Goal: Find specific page/section: Find specific page/section

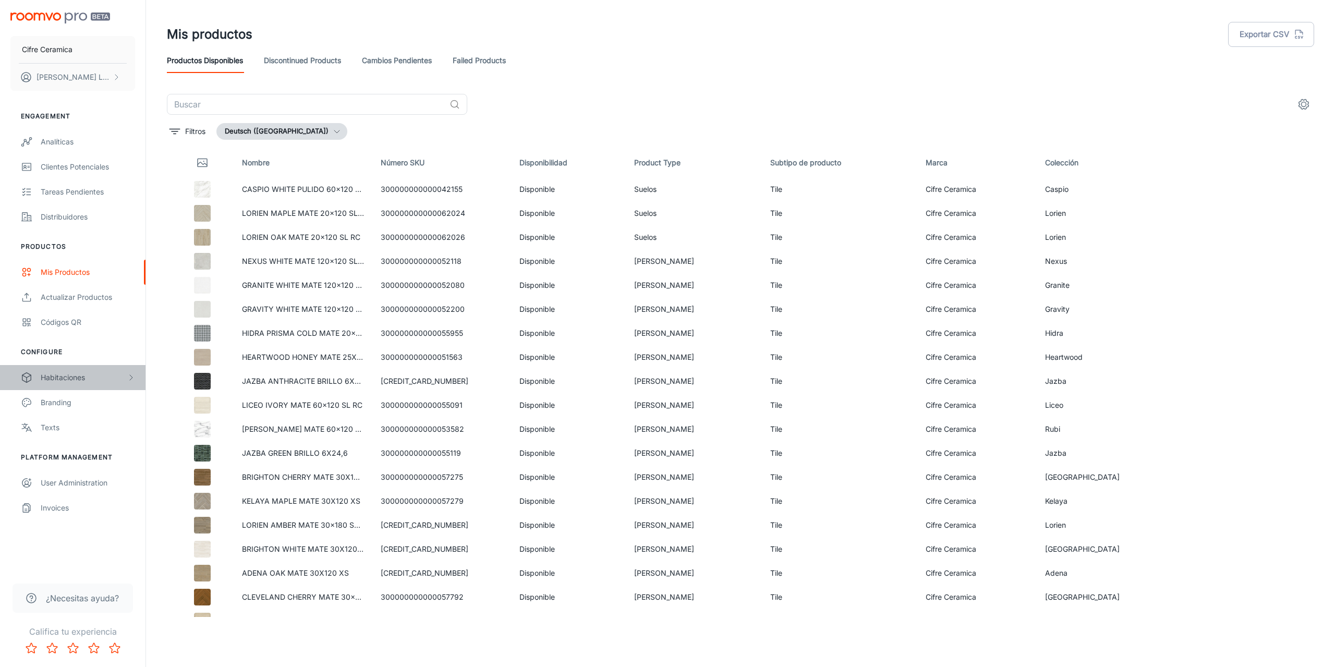
click at [76, 379] on div "Habitaciones" at bounding box center [84, 377] width 86 height 11
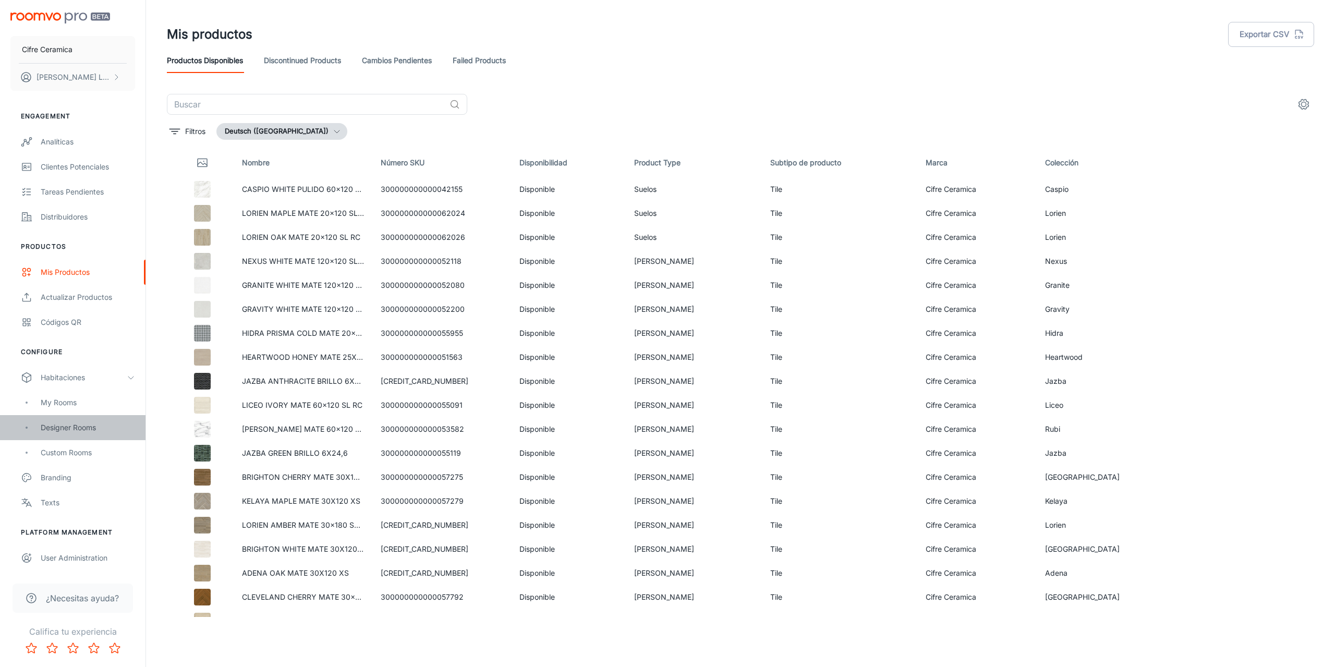
click at [74, 426] on div "Designer Rooms" at bounding box center [88, 427] width 94 height 11
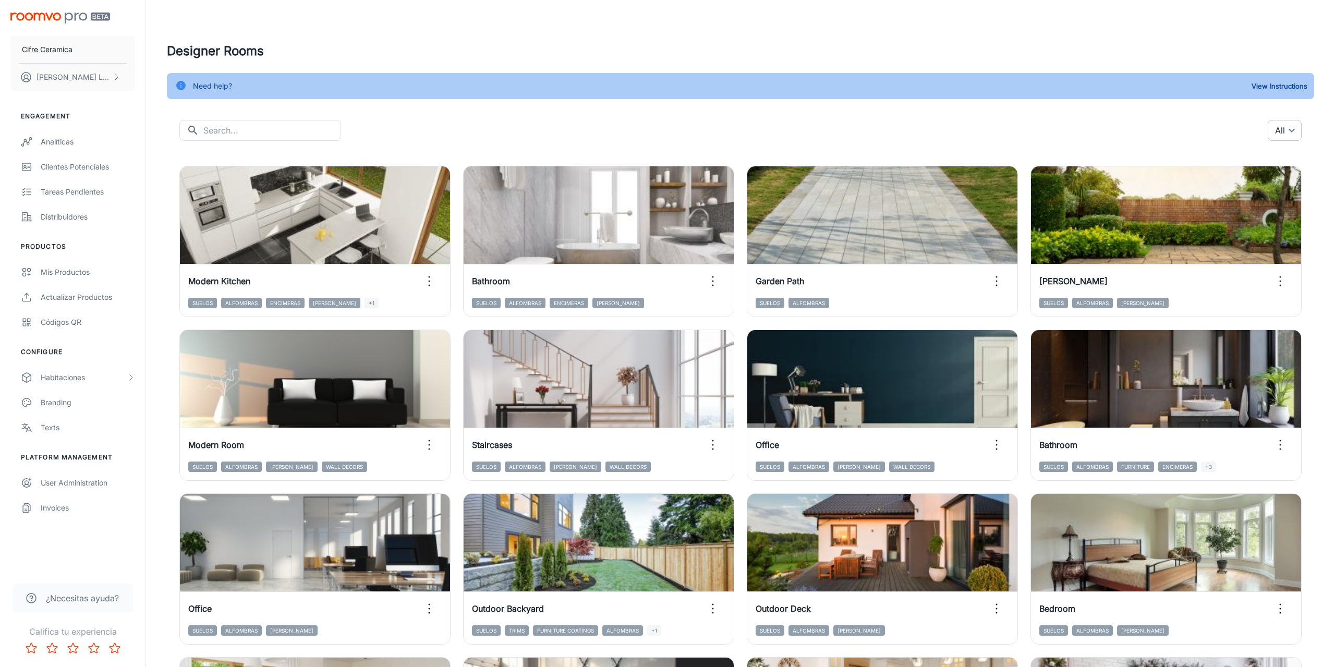
click at [1275, 131] on body "Cifre Ceramica [PERSON_NAME] Engagement Analíticas Clientes potenciales Tareas …" at bounding box center [667, 333] width 1335 height 667
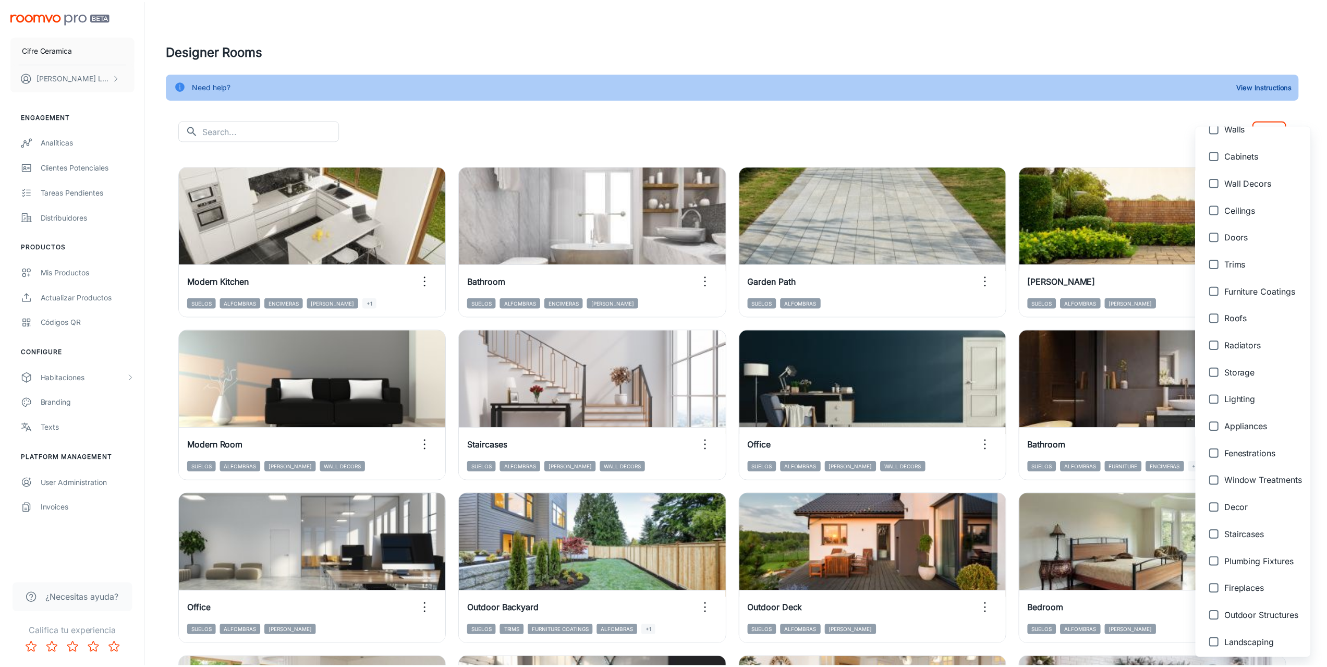
scroll to position [226, 0]
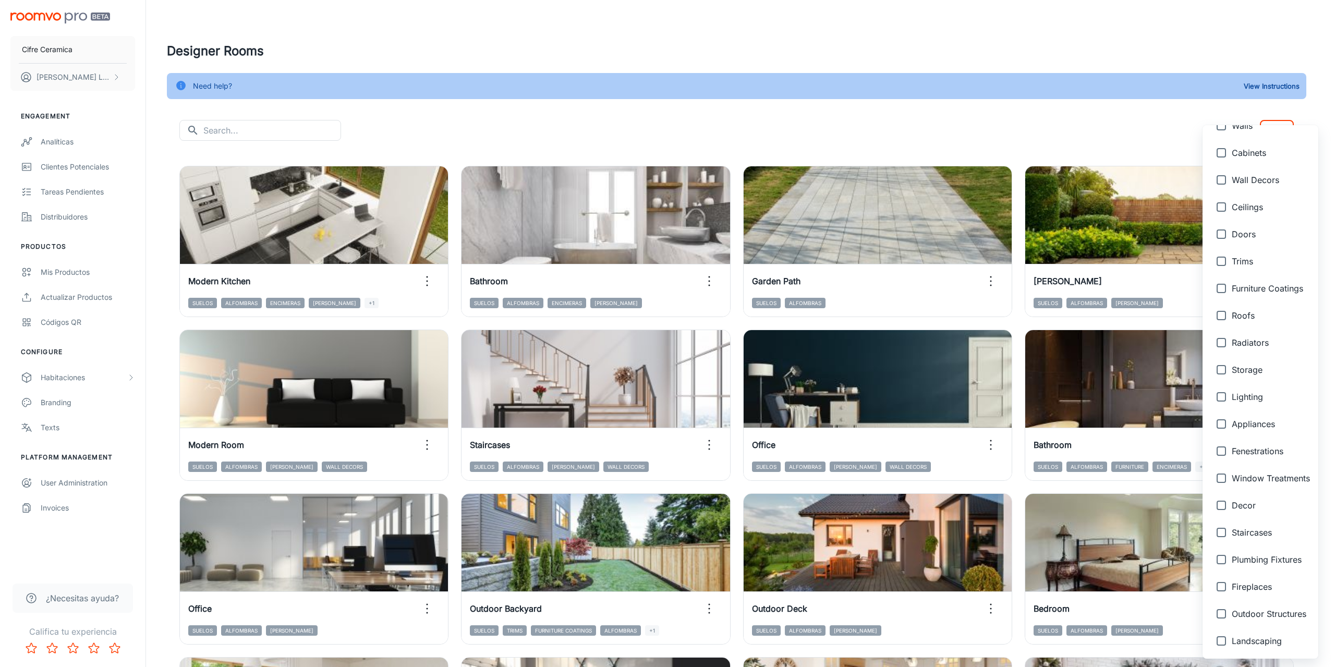
click at [566, 128] on div at bounding box center [667, 333] width 1335 height 667
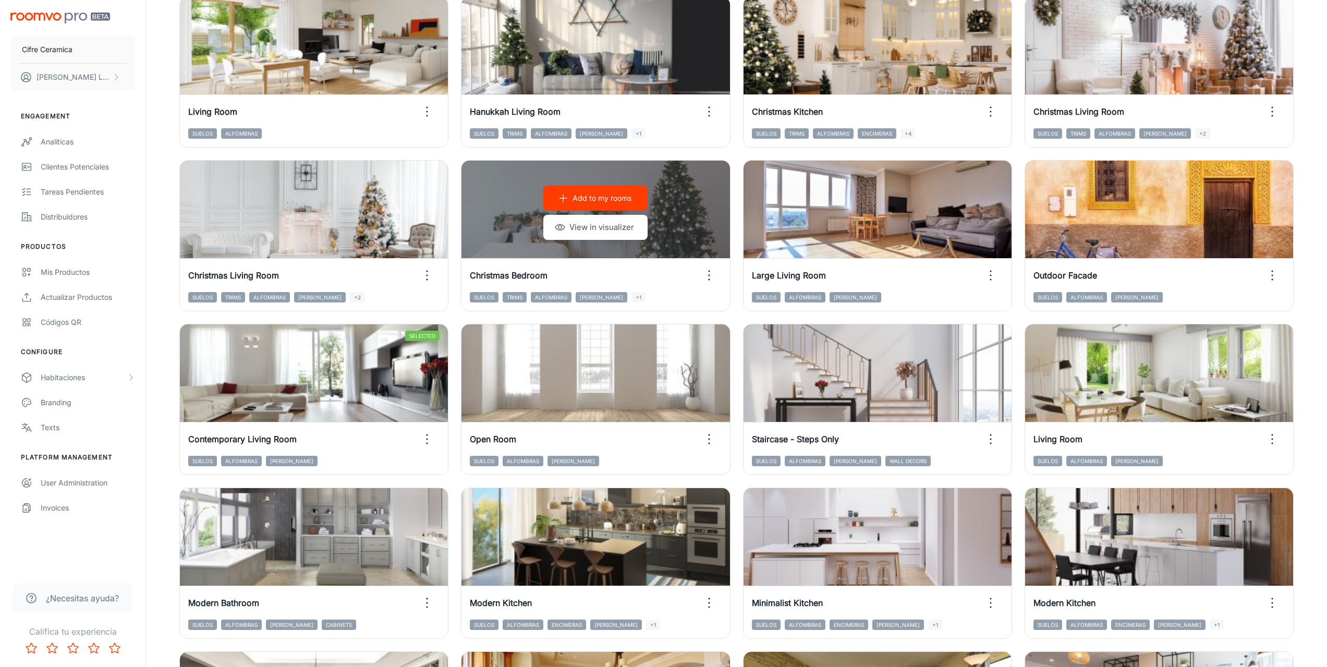
scroll to position [884, 0]
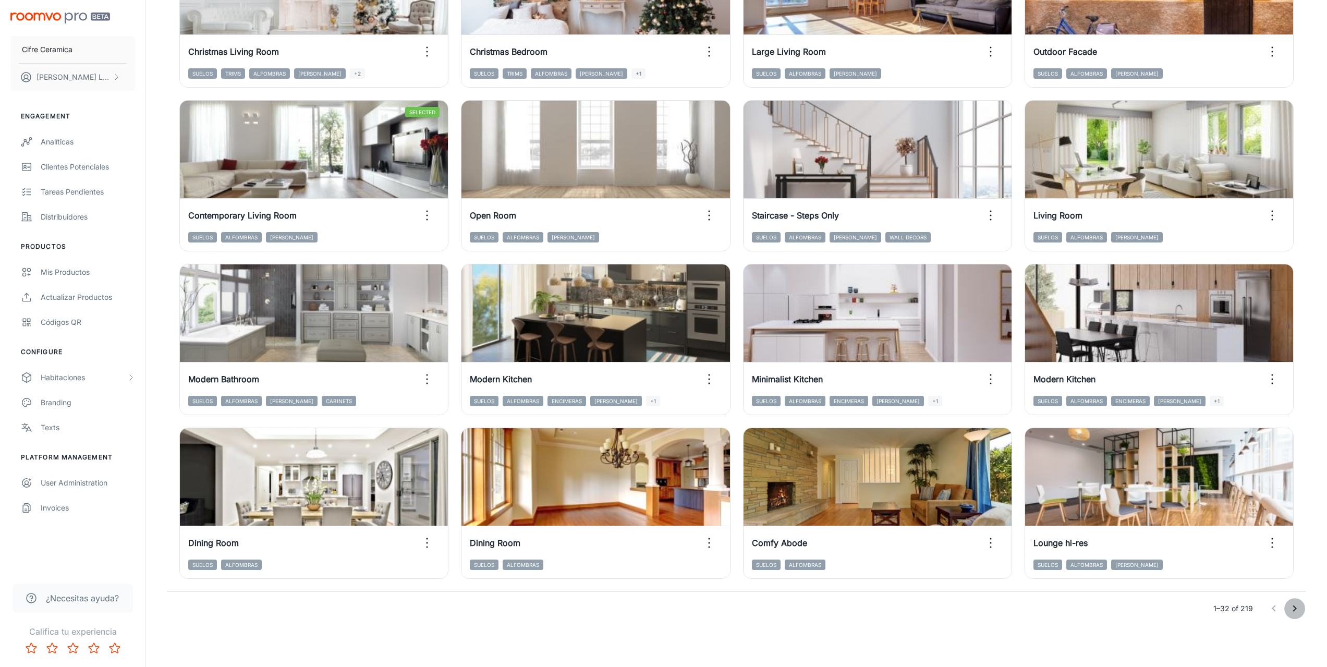
click at [1296, 608] on icon "Go to next page" at bounding box center [1295, 608] width 4 height 6
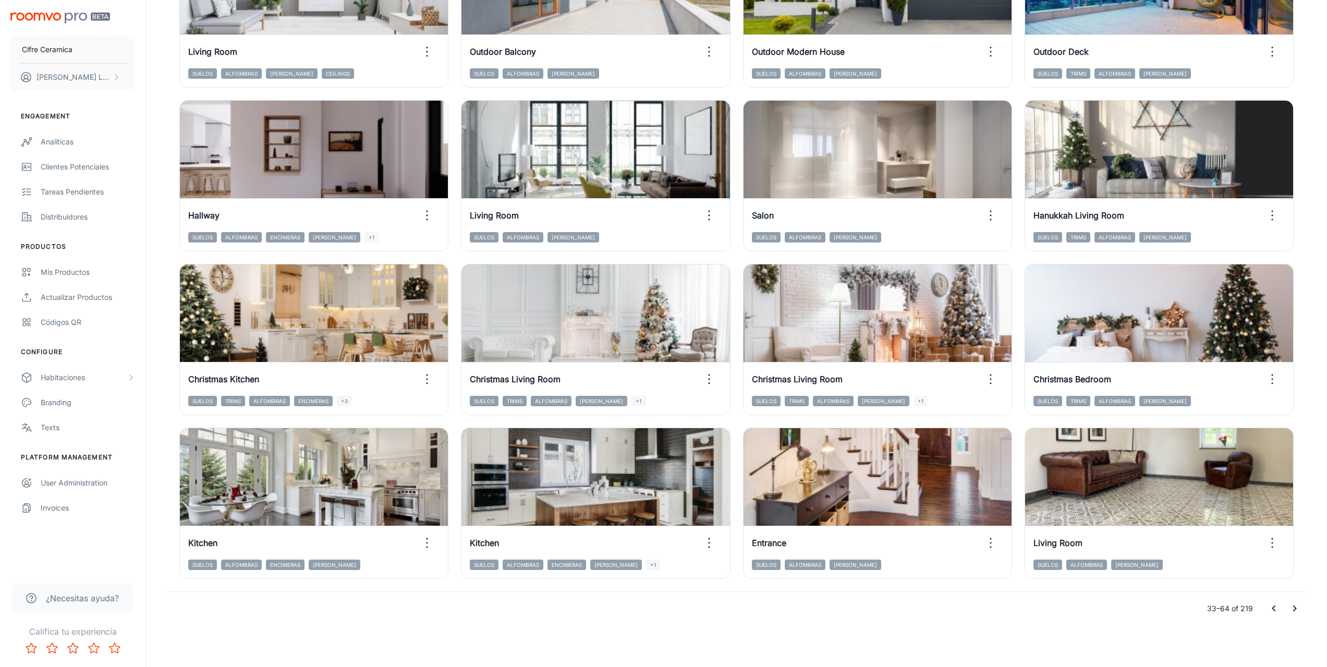
click at [1289, 609] on icon "Go to next page" at bounding box center [1294, 608] width 13 height 13
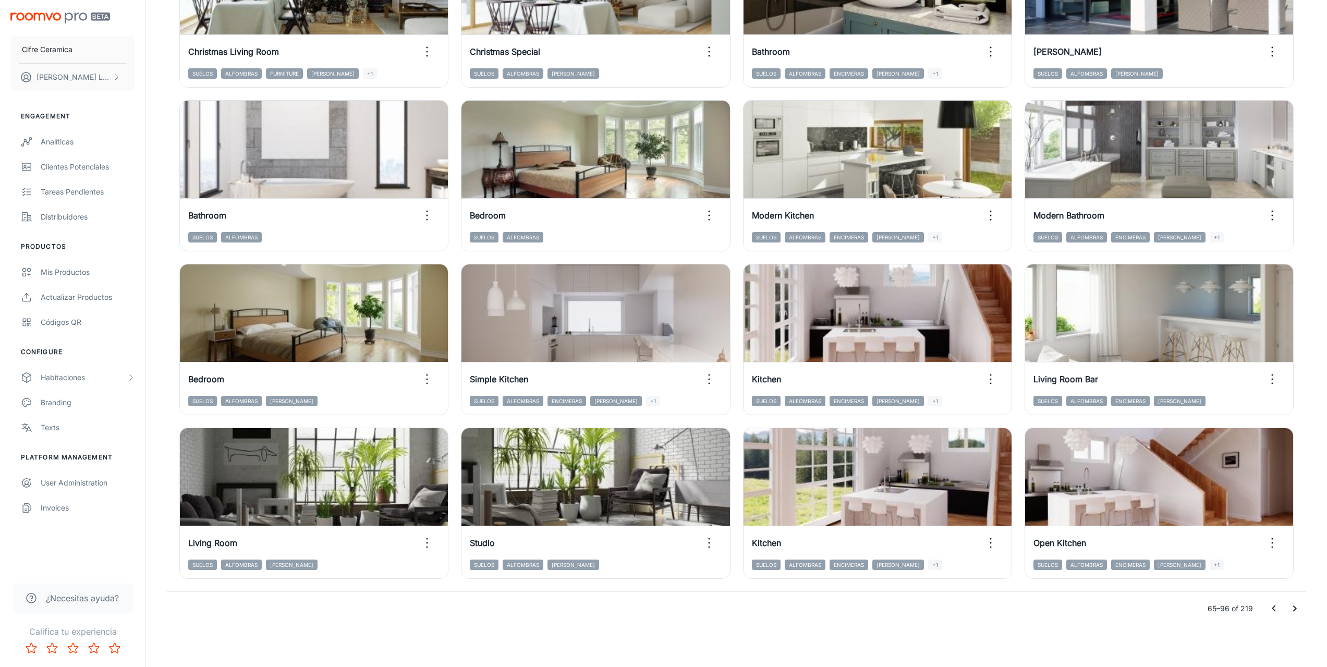
click at [1296, 606] on icon "Go to next page" at bounding box center [1294, 608] width 13 height 13
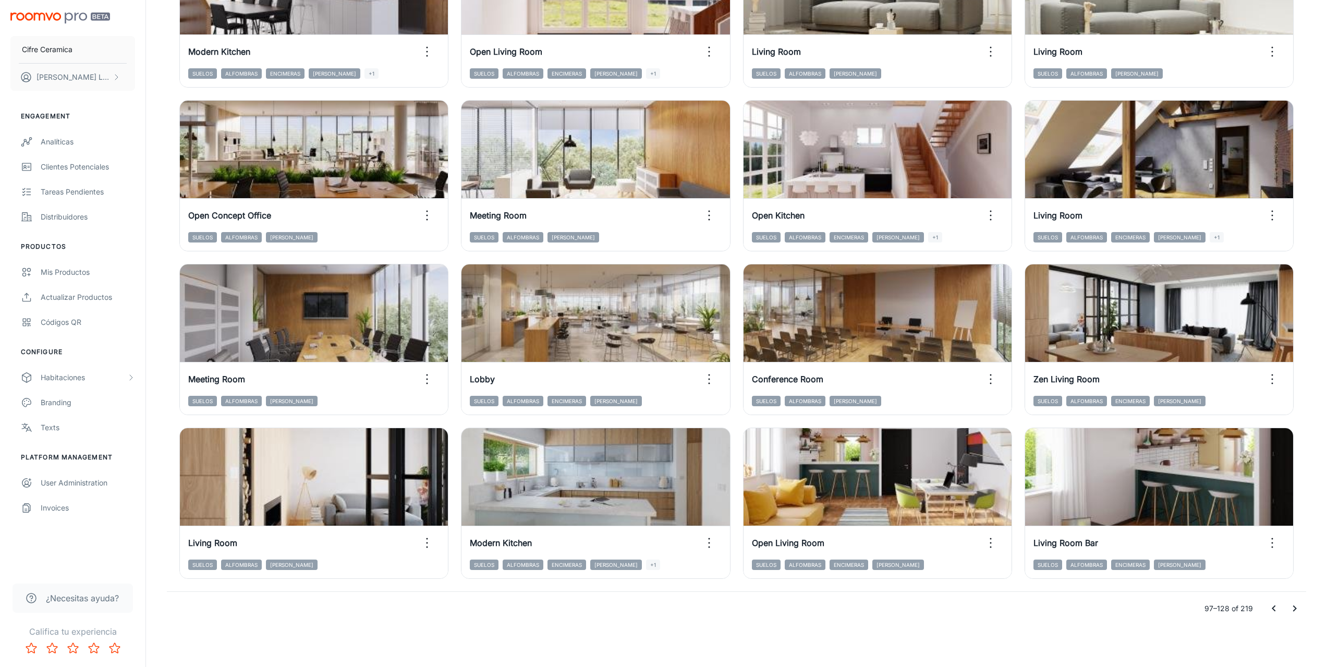
click at [1295, 610] on icon "Go to next page" at bounding box center [1294, 608] width 13 height 13
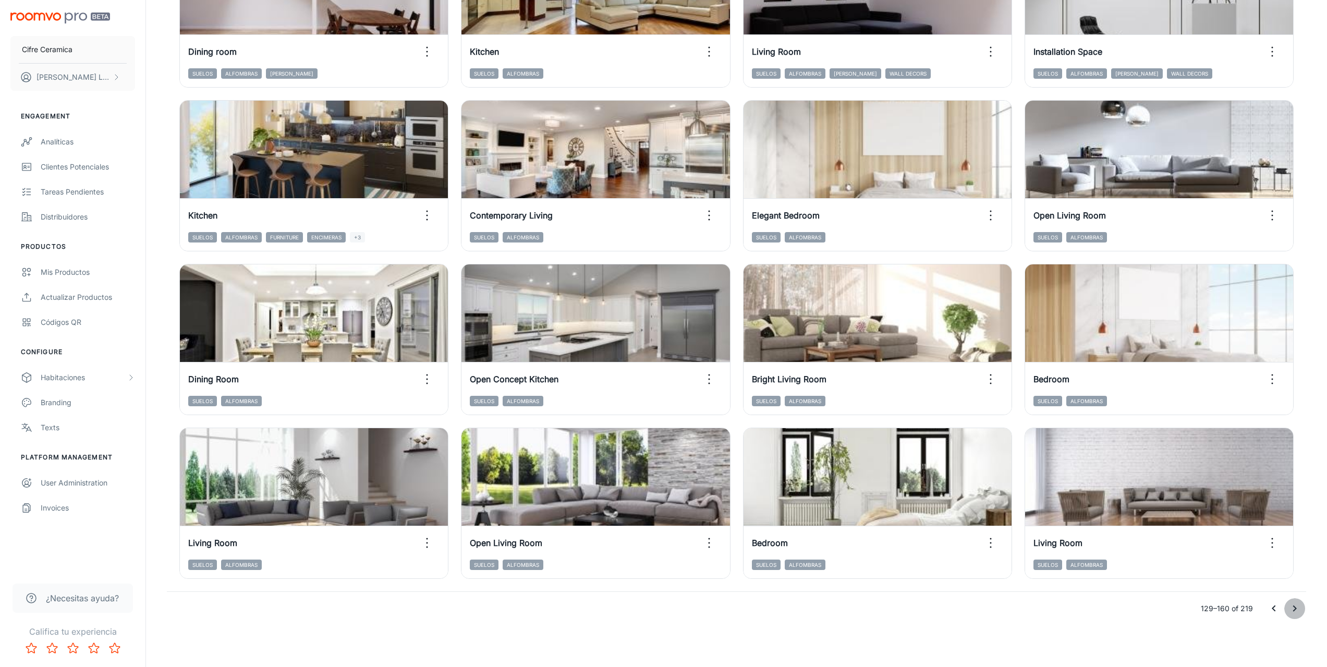
click at [1298, 609] on icon "Go to next page" at bounding box center [1294, 608] width 13 height 13
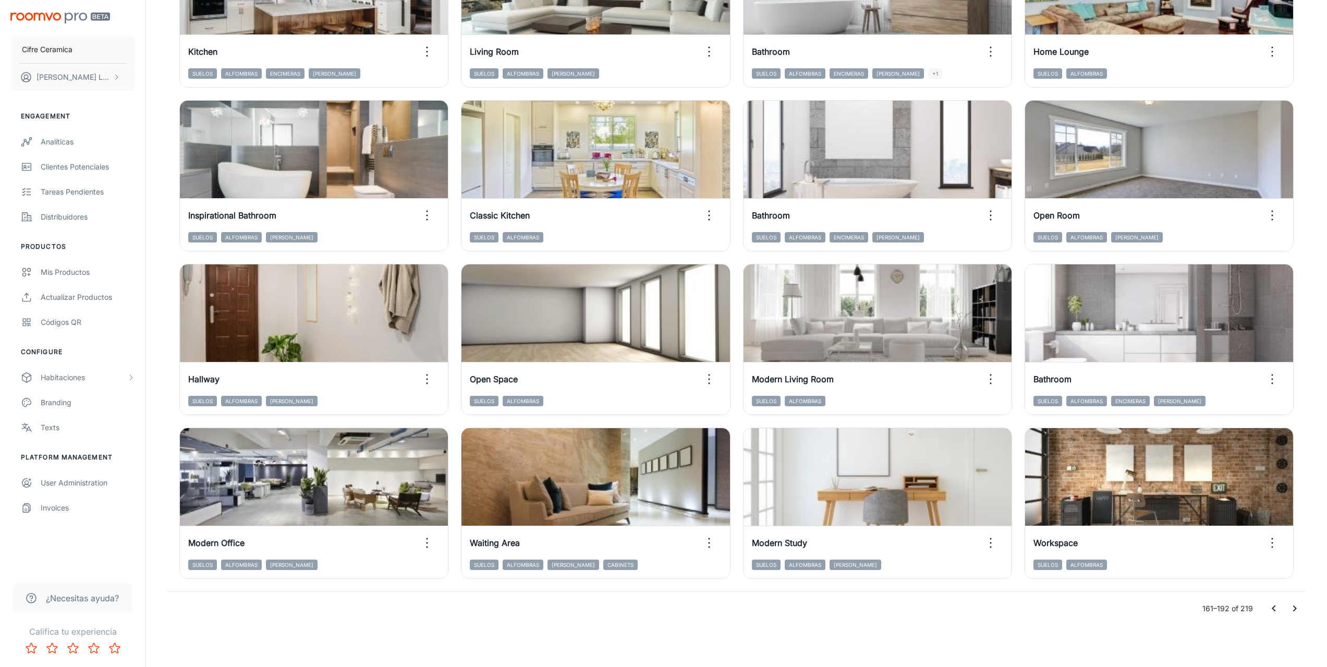
click at [1298, 607] on icon "Go to next page" at bounding box center [1294, 608] width 13 height 13
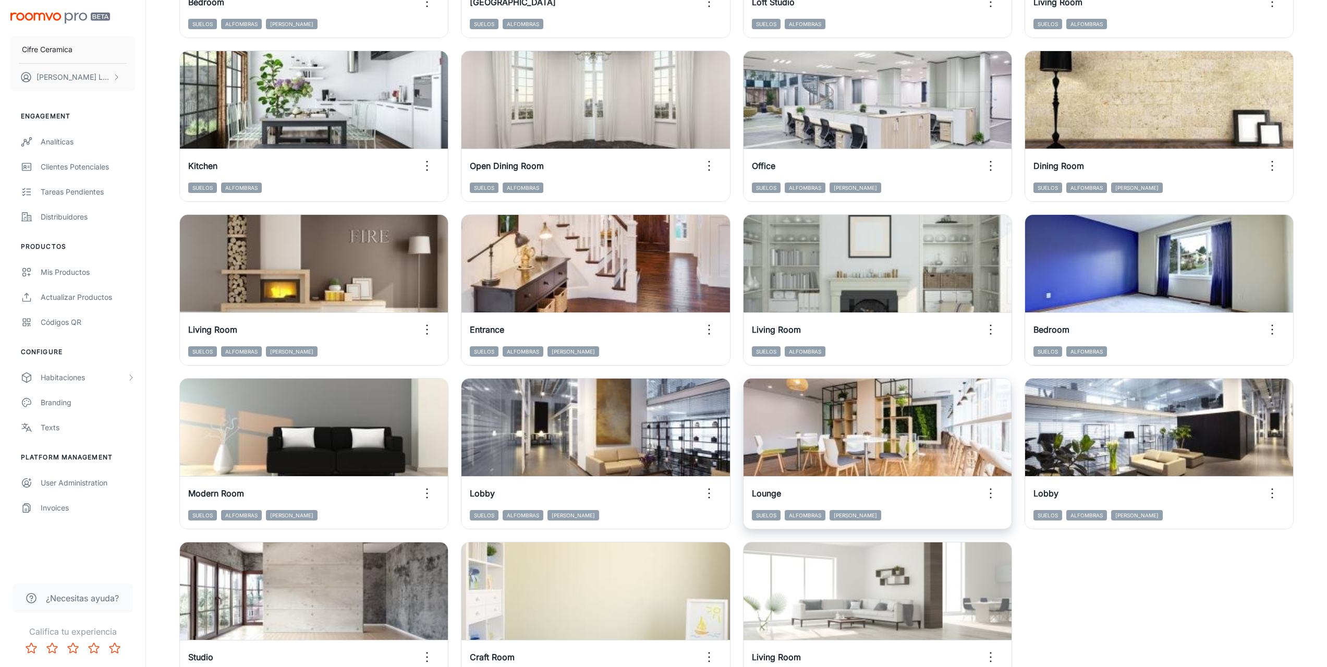
scroll to position [721, 0]
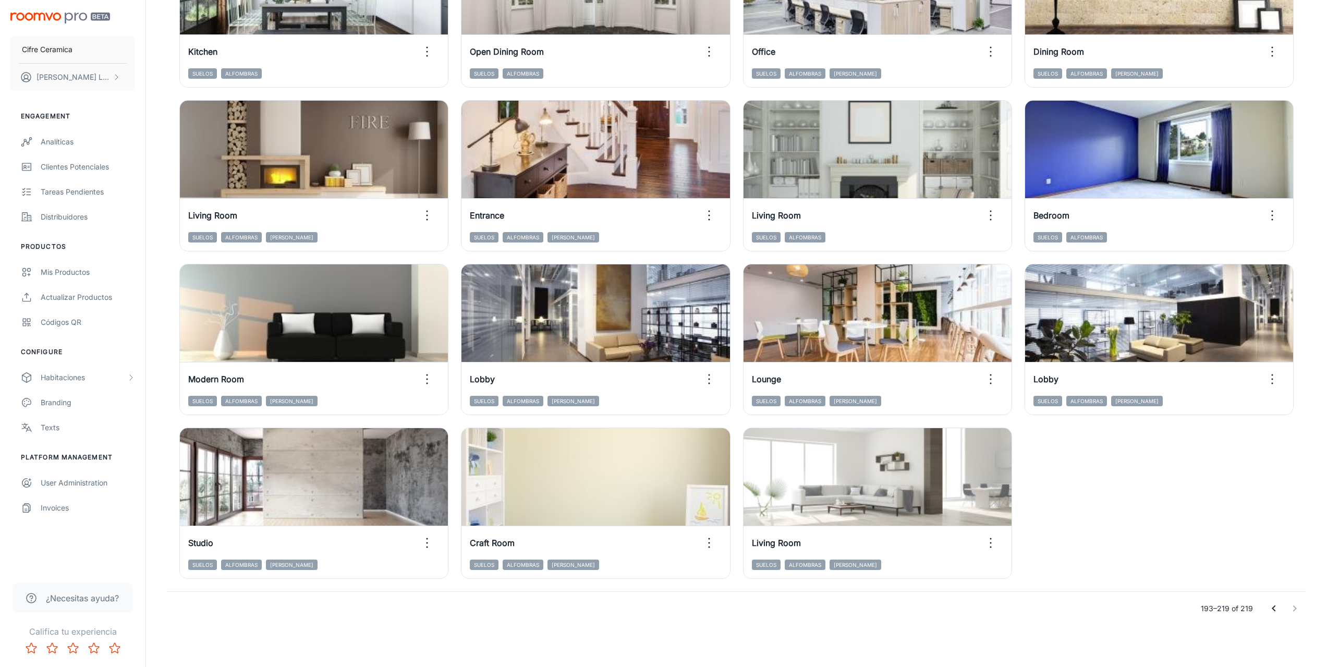
click at [1273, 604] on icon "Go to previous page" at bounding box center [1274, 608] width 13 height 13
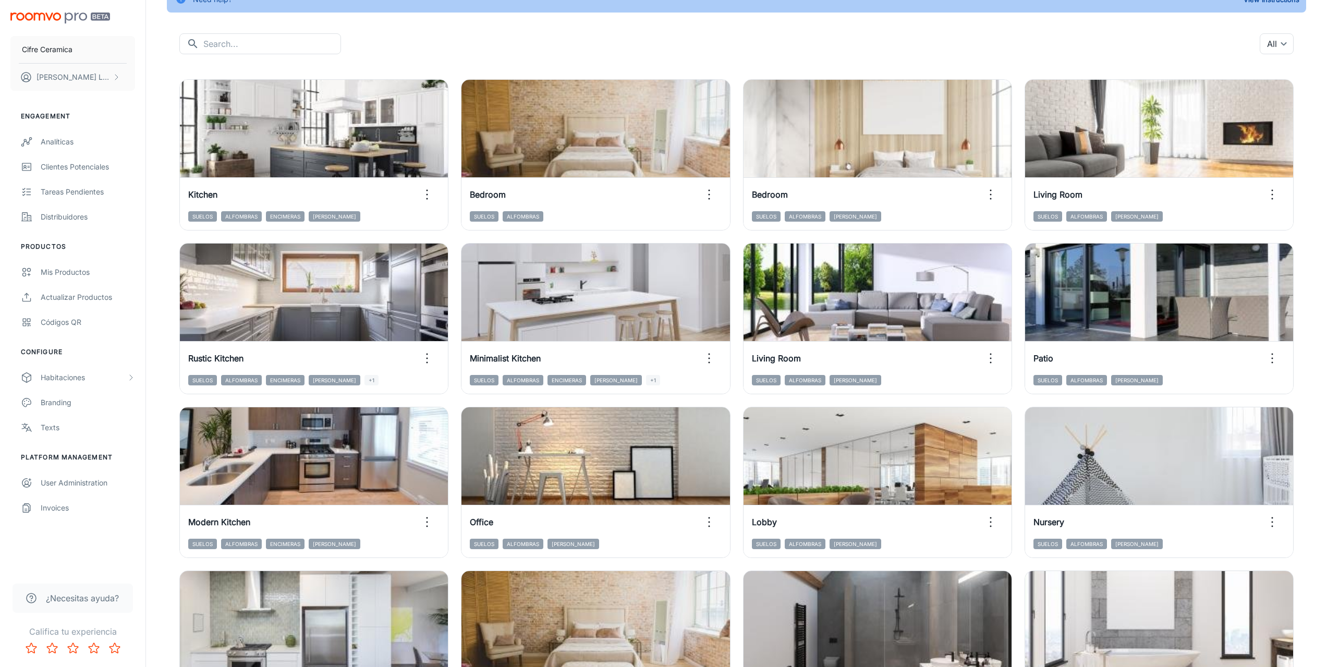
scroll to position [0, 0]
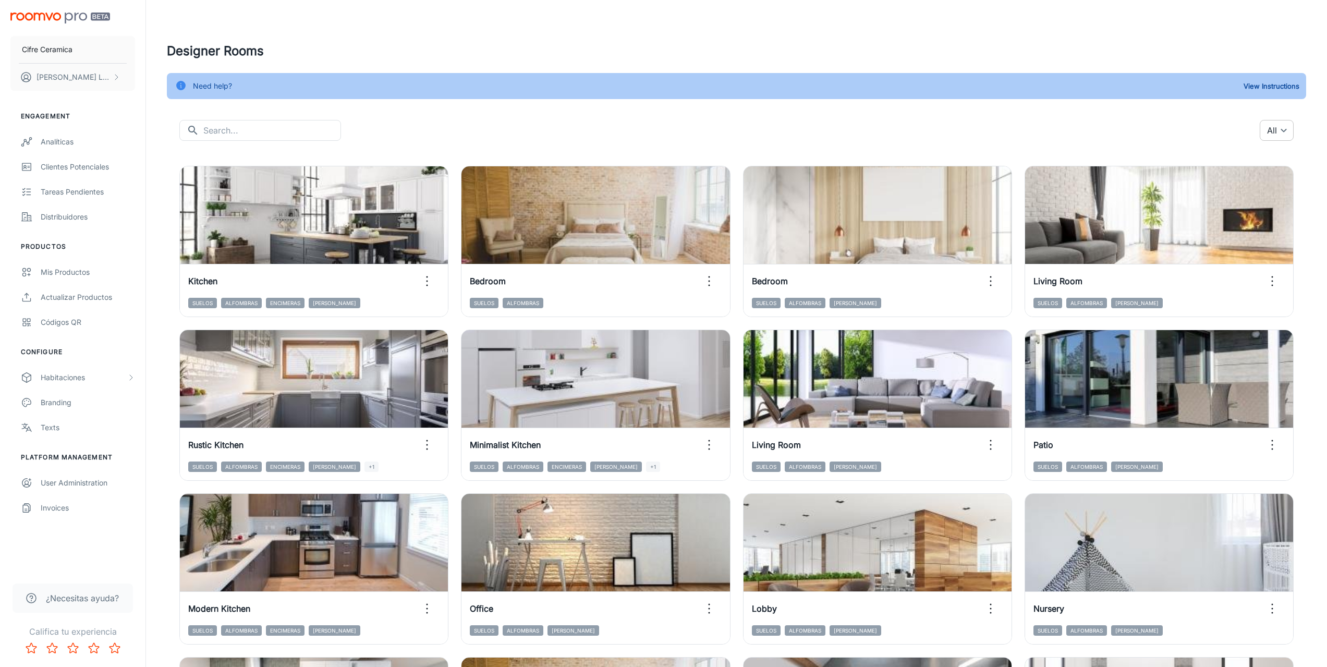
click at [1275, 129] on body "Cifre Ceramica [PERSON_NAME] Engagement Analíticas Clientes potenciales Tareas …" at bounding box center [663, 333] width 1327 height 667
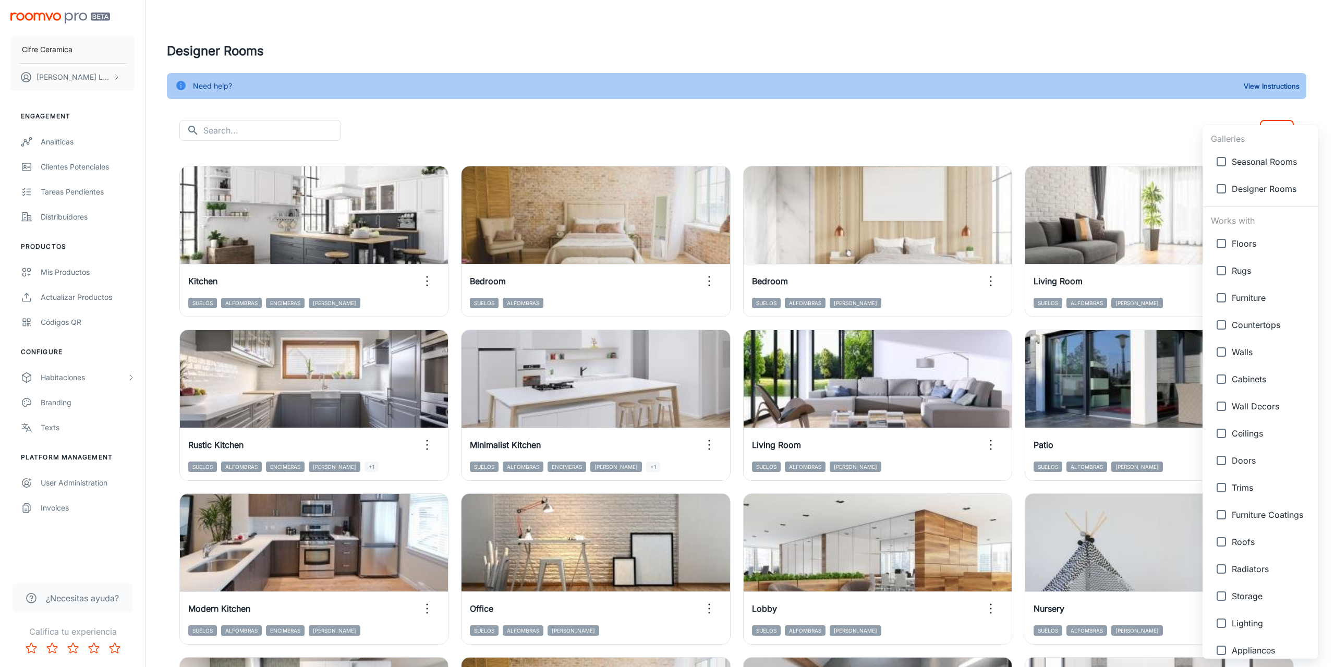
click at [1241, 165] on span "Seasonal Rooms" at bounding box center [1271, 161] width 78 height 13
type input "{"type":"gallery","id":7}"
checkbox input "true"
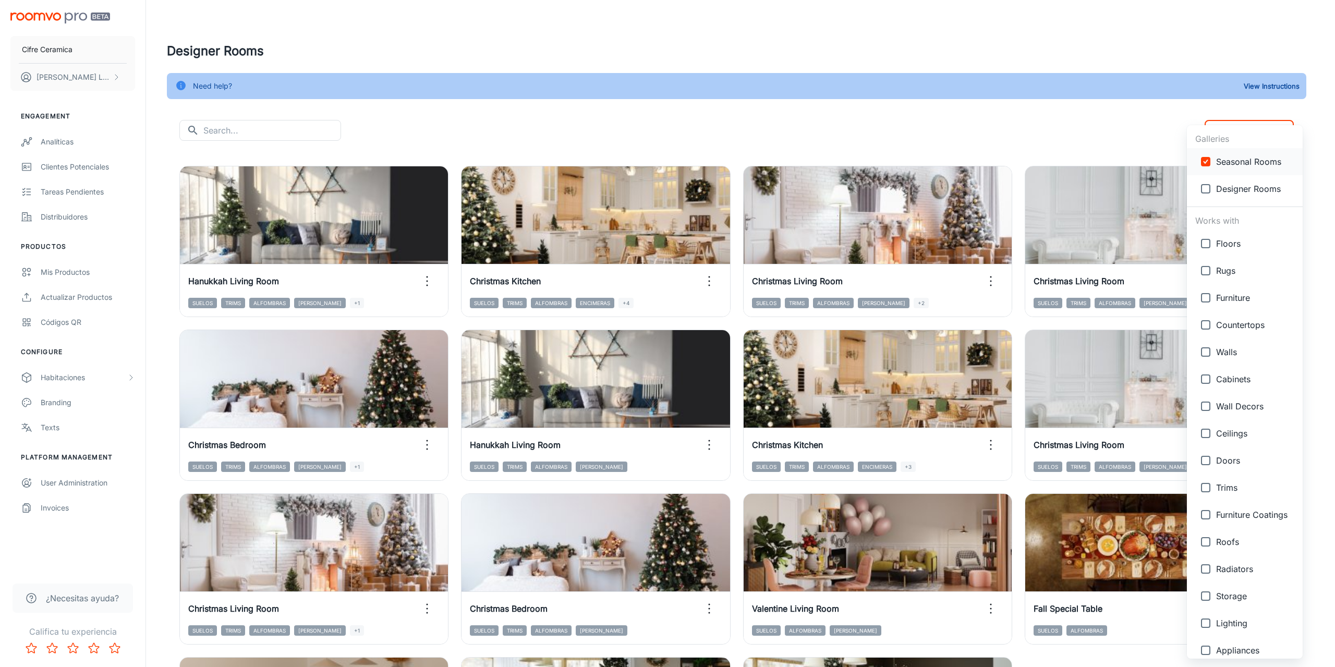
click at [1219, 162] on span "Seasonal Rooms" at bounding box center [1255, 161] width 78 height 13
checkbox input "false"
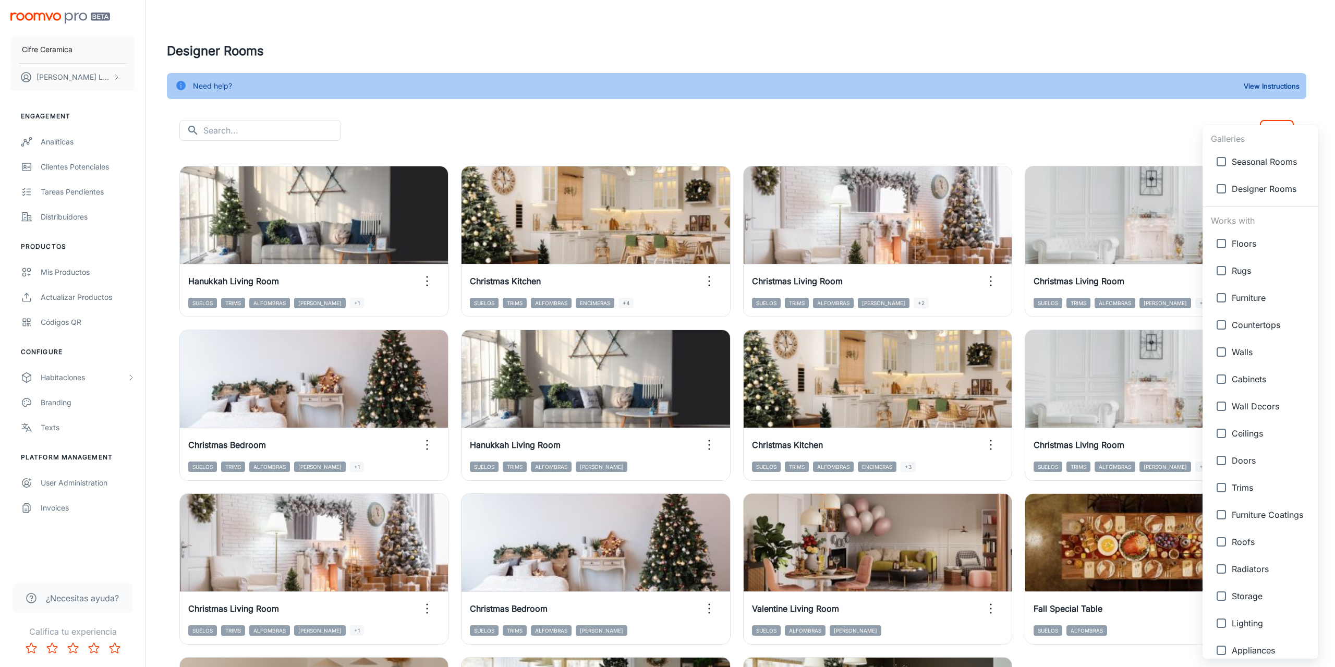
click at [1227, 185] on input "checkbox" at bounding box center [1221, 188] width 21 height 21
checkbox input "true"
type input "{"type":"gallery","id":4}"
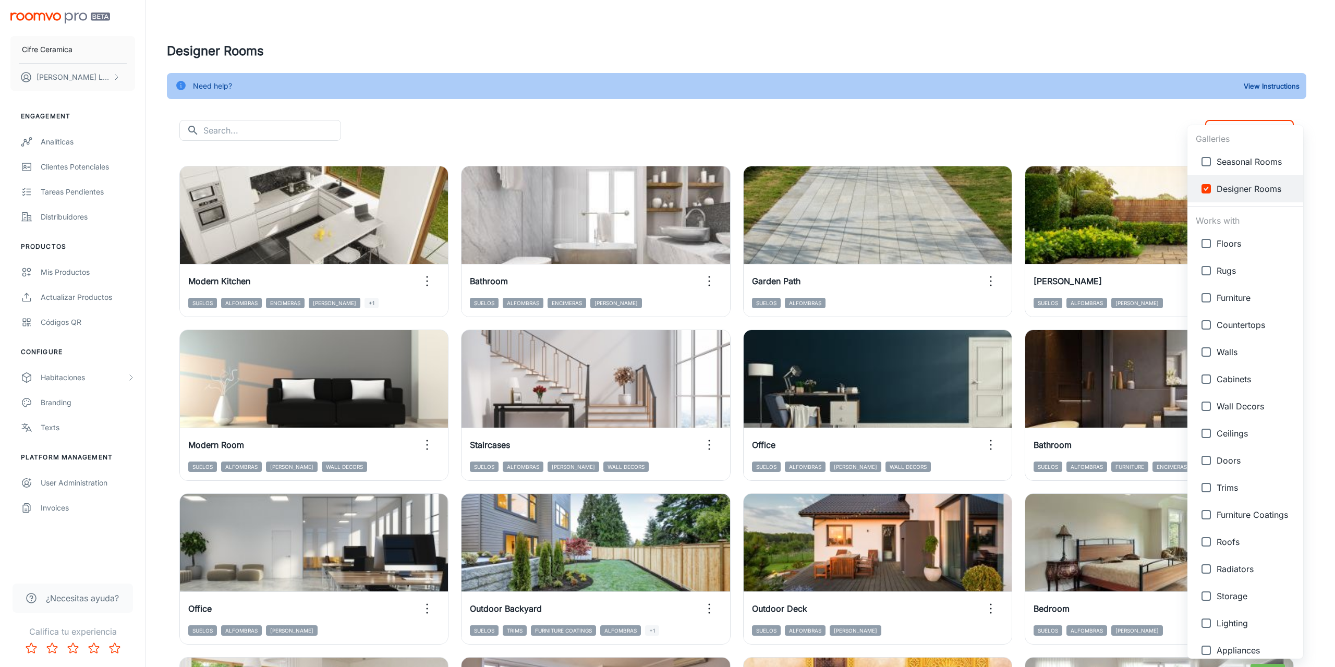
click at [863, 110] on div at bounding box center [667, 333] width 1335 height 667
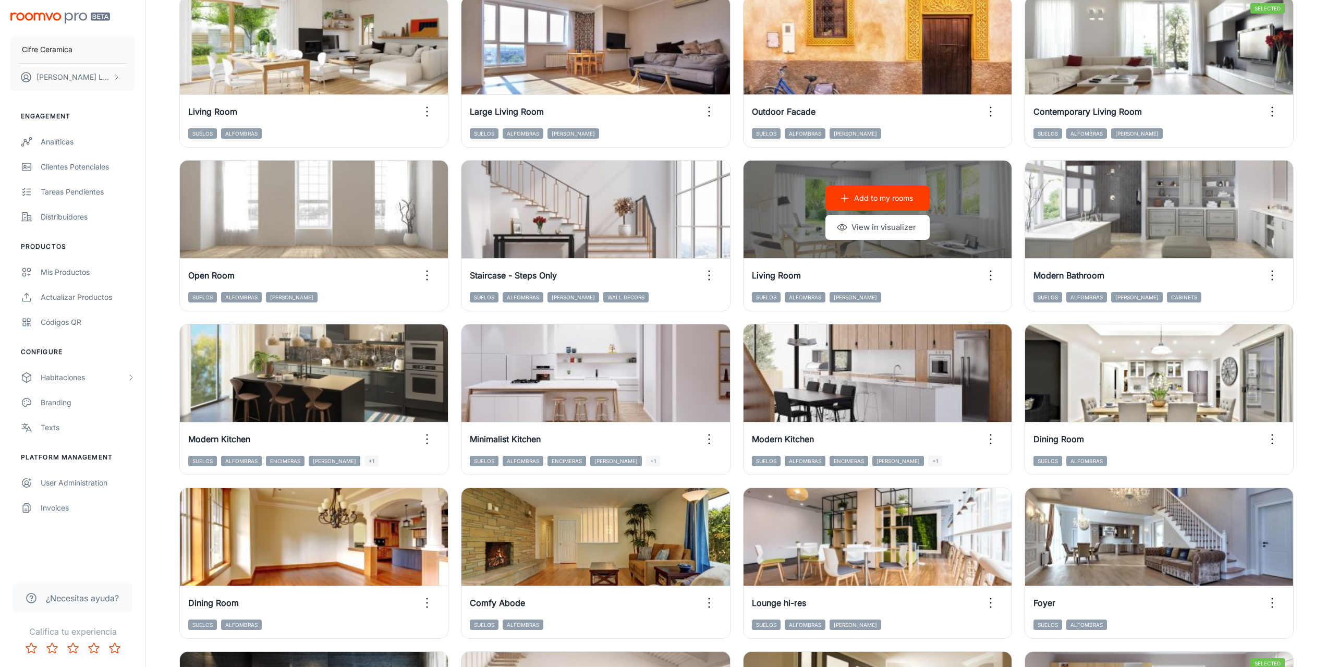
scroll to position [884, 0]
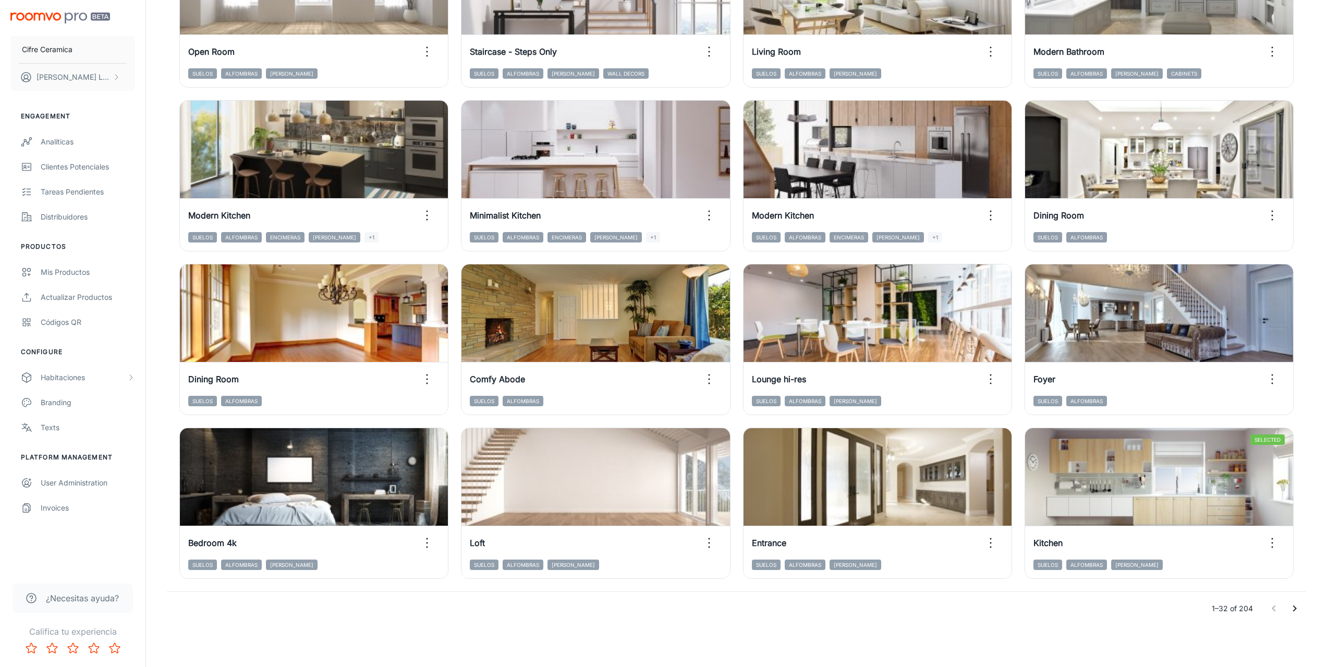
click at [1292, 607] on icon "Go to next page" at bounding box center [1294, 608] width 13 height 13
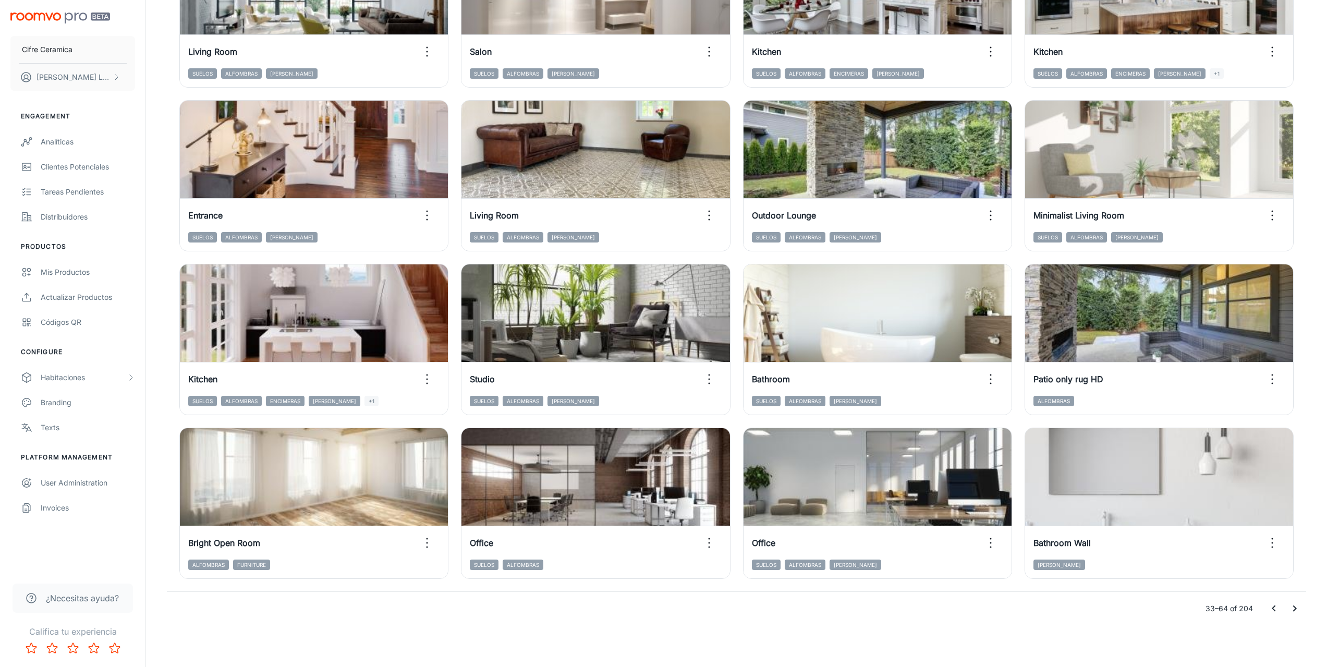
click at [1297, 604] on icon "Go to next page" at bounding box center [1294, 608] width 13 height 13
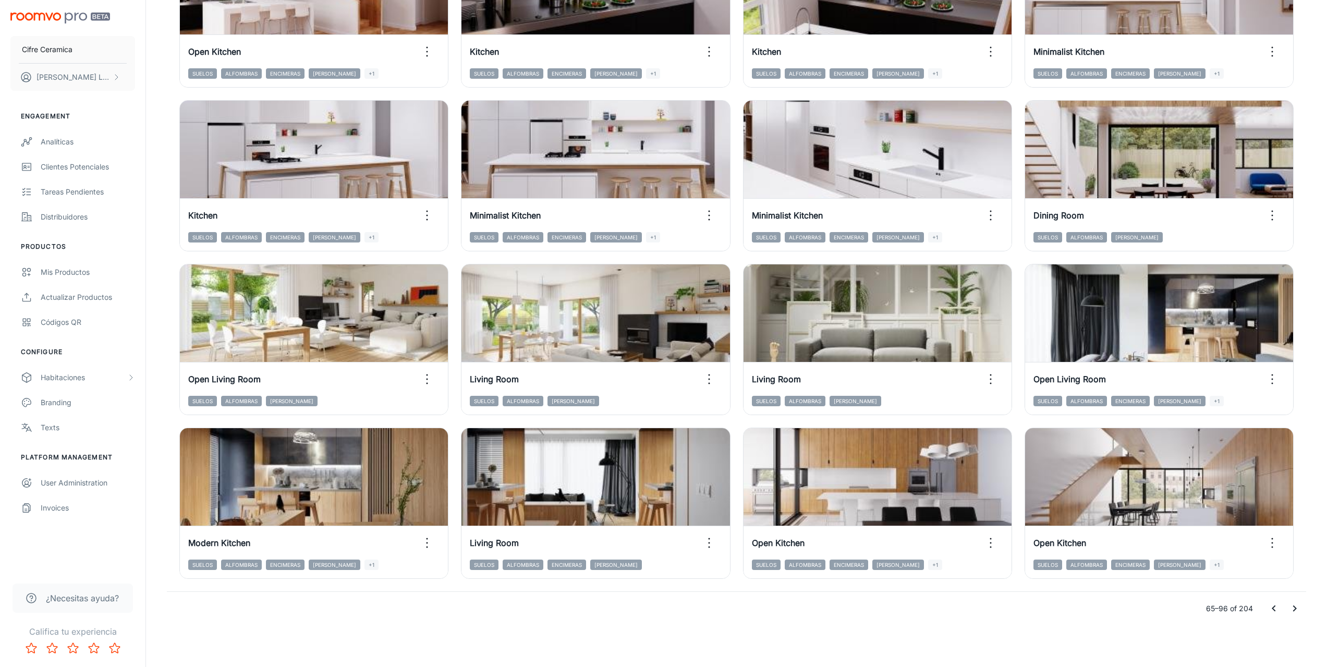
click at [1292, 608] on icon "Go to next page" at bounding box center [1294, 608] width 13 height 13
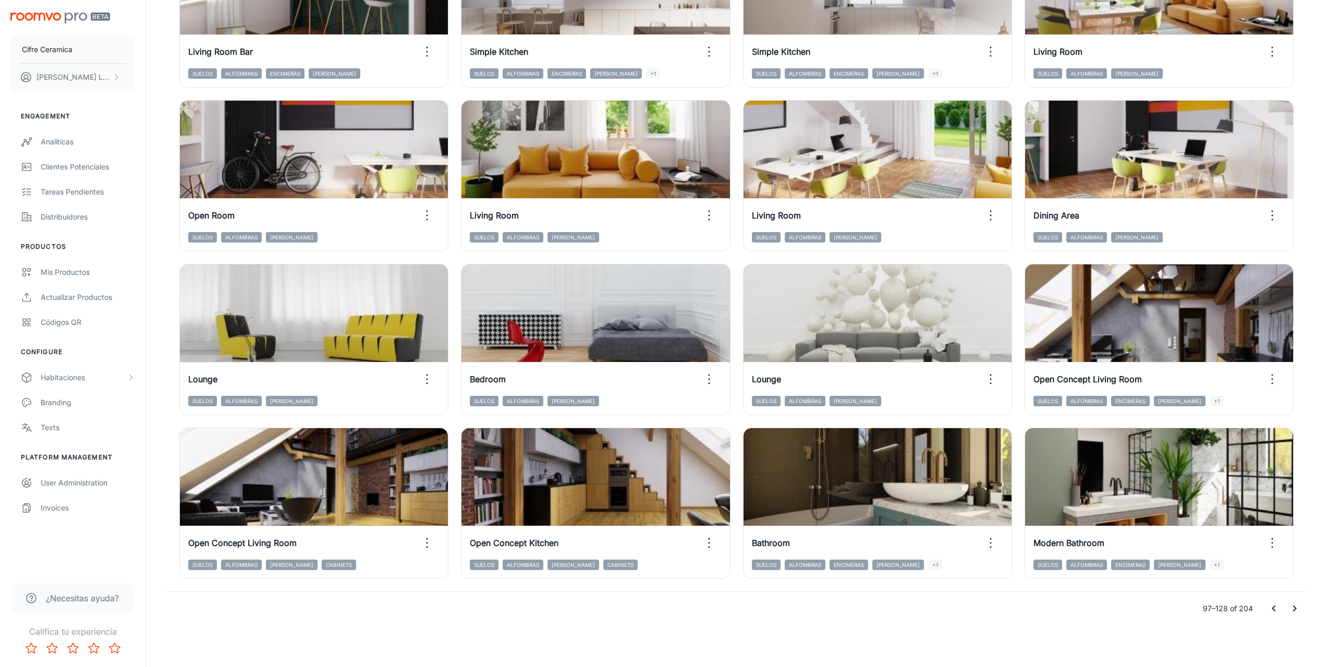
click at [1293, 605] on icon "Go to next page" at bounding box center [1294, 608] width 13 height 13
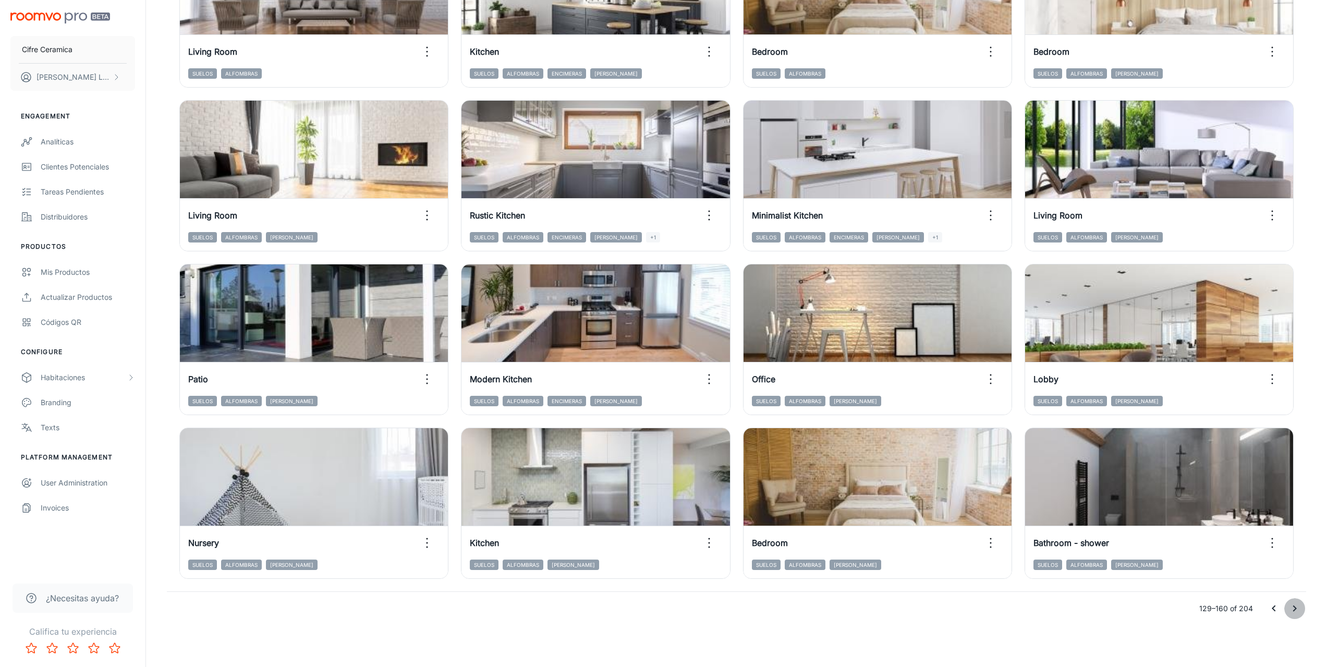
click at [1297, 605] on icon "Go to next page" at bounding box center [1294, 608] width 13 height 13
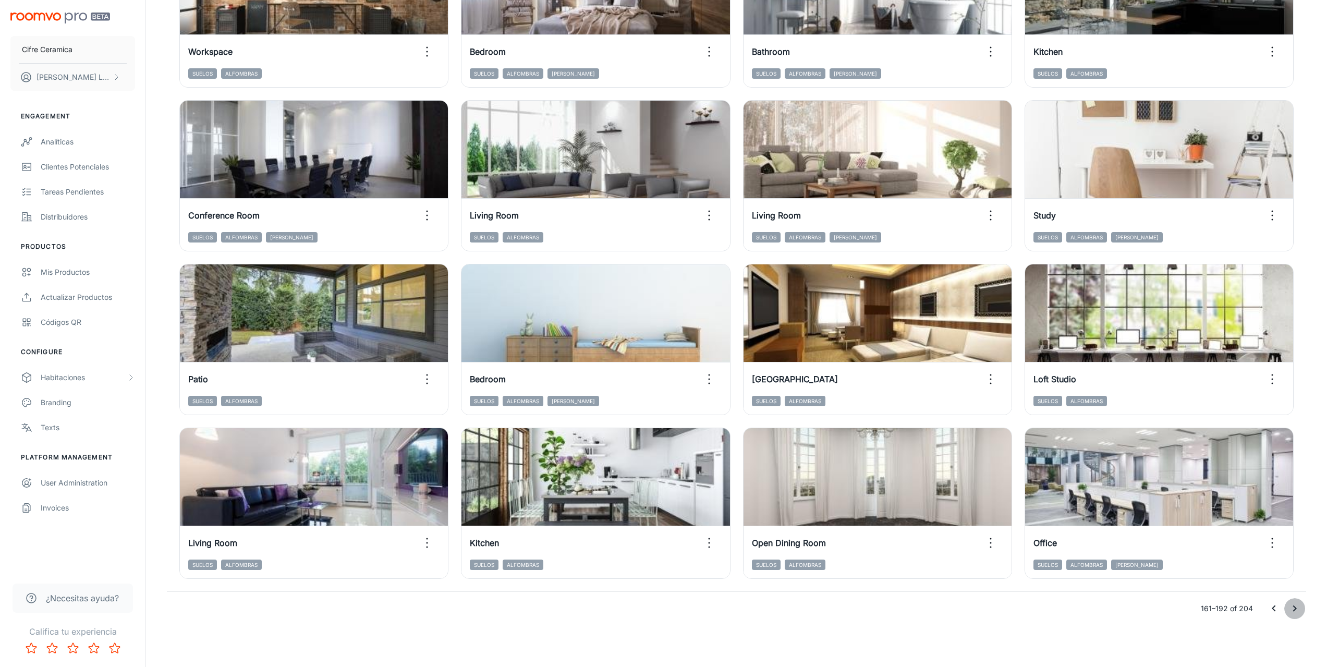
click at [1297, 612] on icon "Go to next page" at bounding box center [1294, 608] width 13 height 13
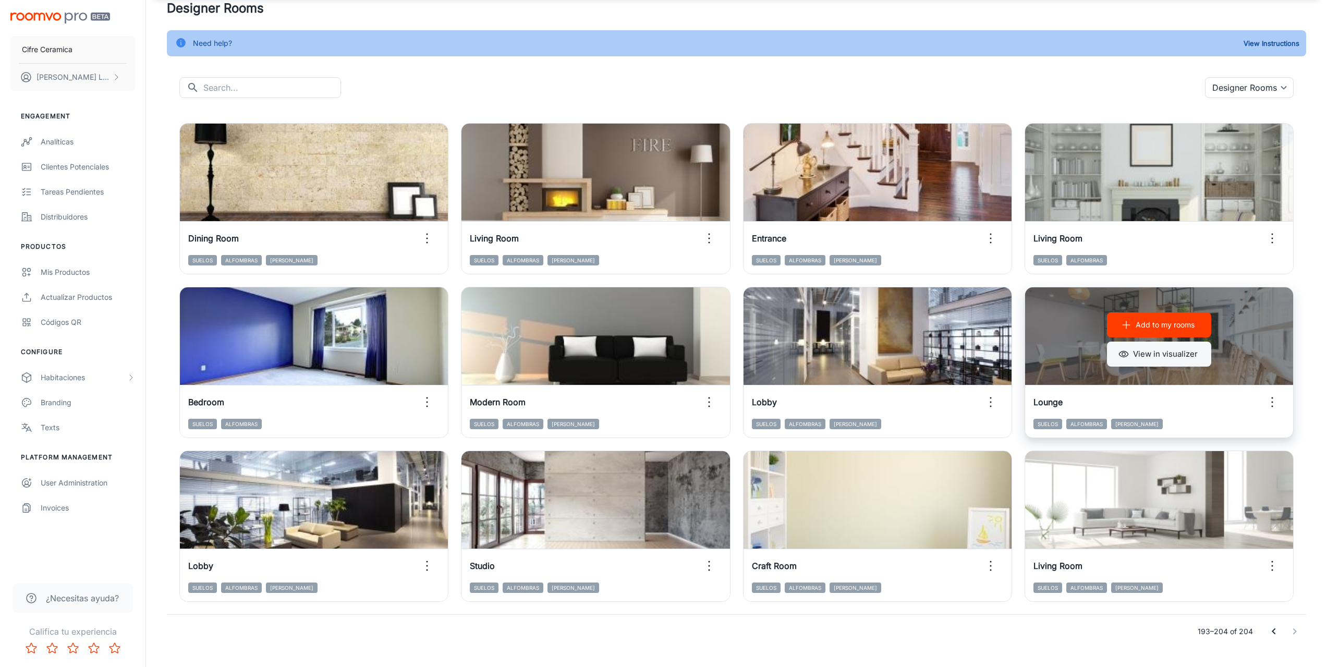
scroll to position [66, 0]
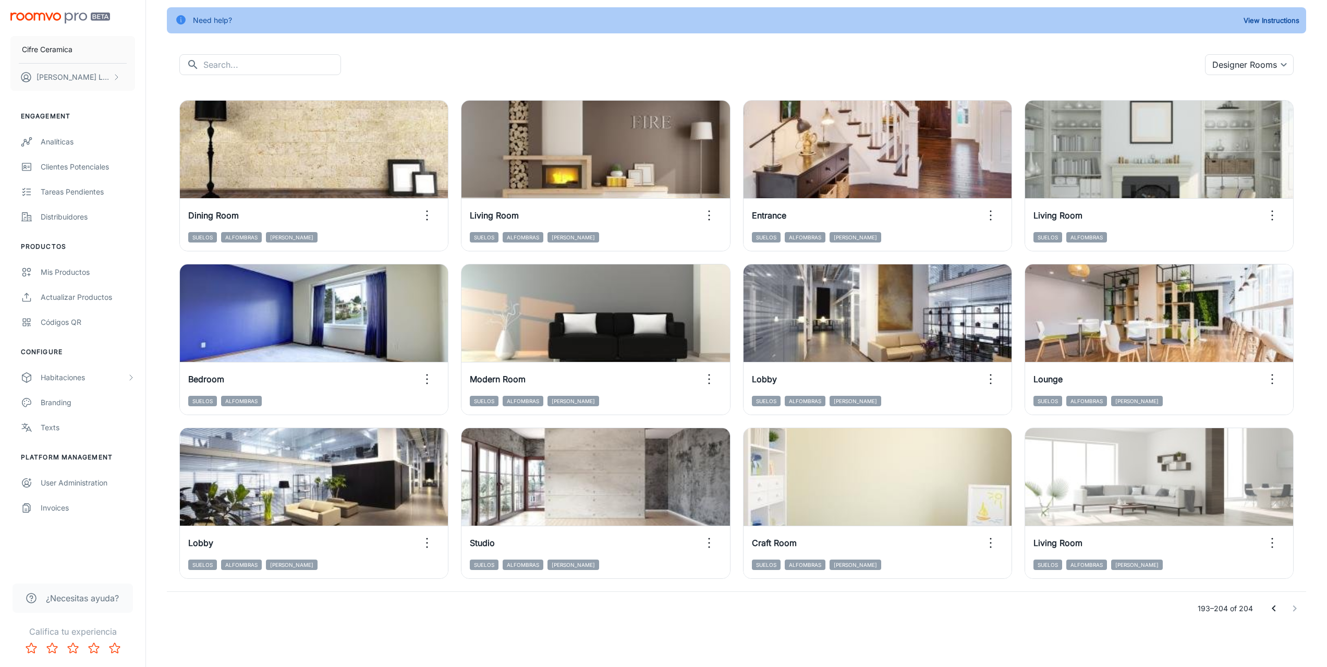
click at [1294, 609] on div at bounding box center [1284, 608] width 42 height 21
click at [76, 382] on div "Habitaciones" at bounding box center [84, 377] width 86 height 11
click at [60, 442] on div "Custom Rooms" at bounding box center [72, 452] width 145 height 25
